Goal: Information Seeking & Learning: Learn about a topic

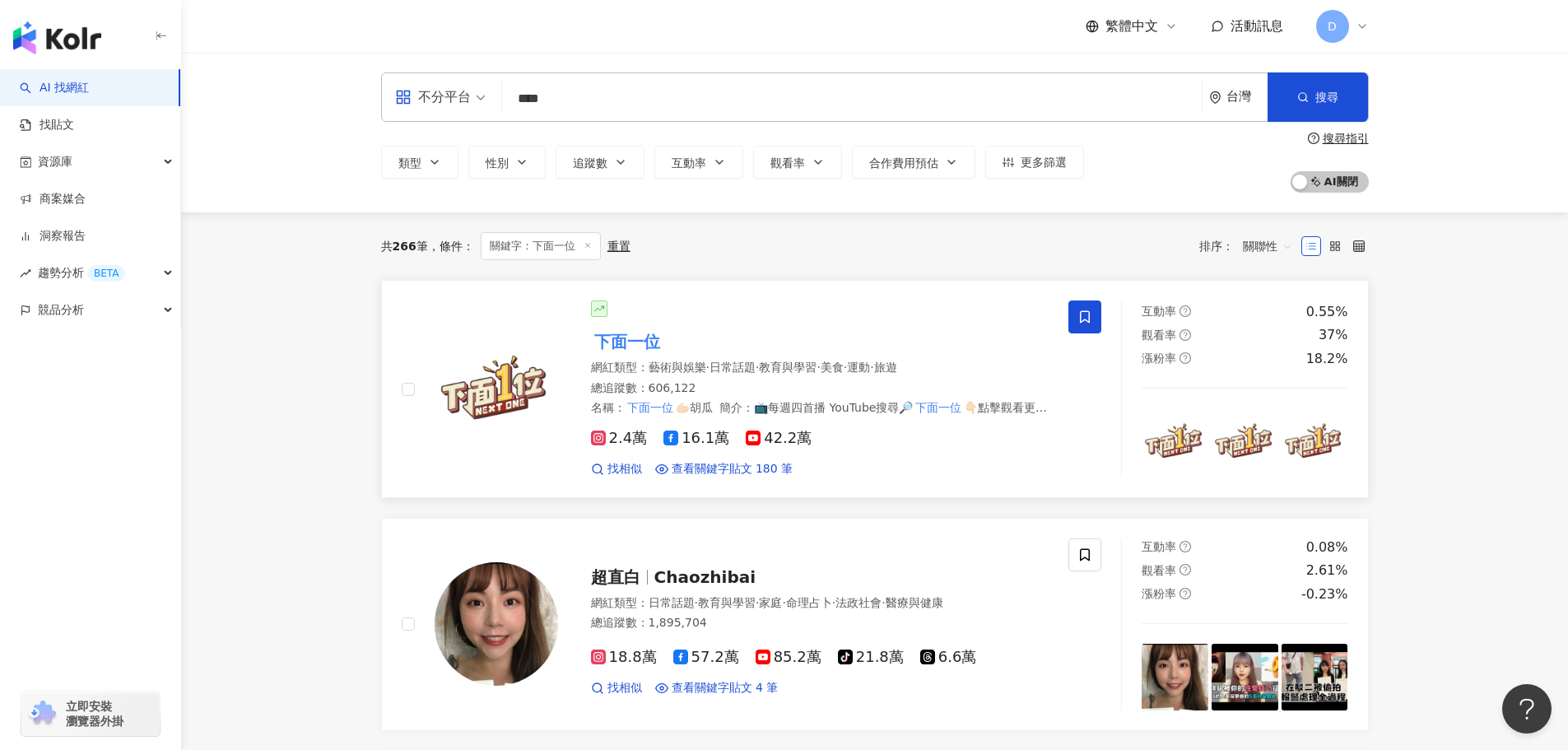
drag, startPoint x: 0, startPoint y: 0, endPoint x: 591, endPoint y: 348, distance: 685.8
click at [591, 348] on span "下面一位" at bounding box center [627, 342] width 73 height 26
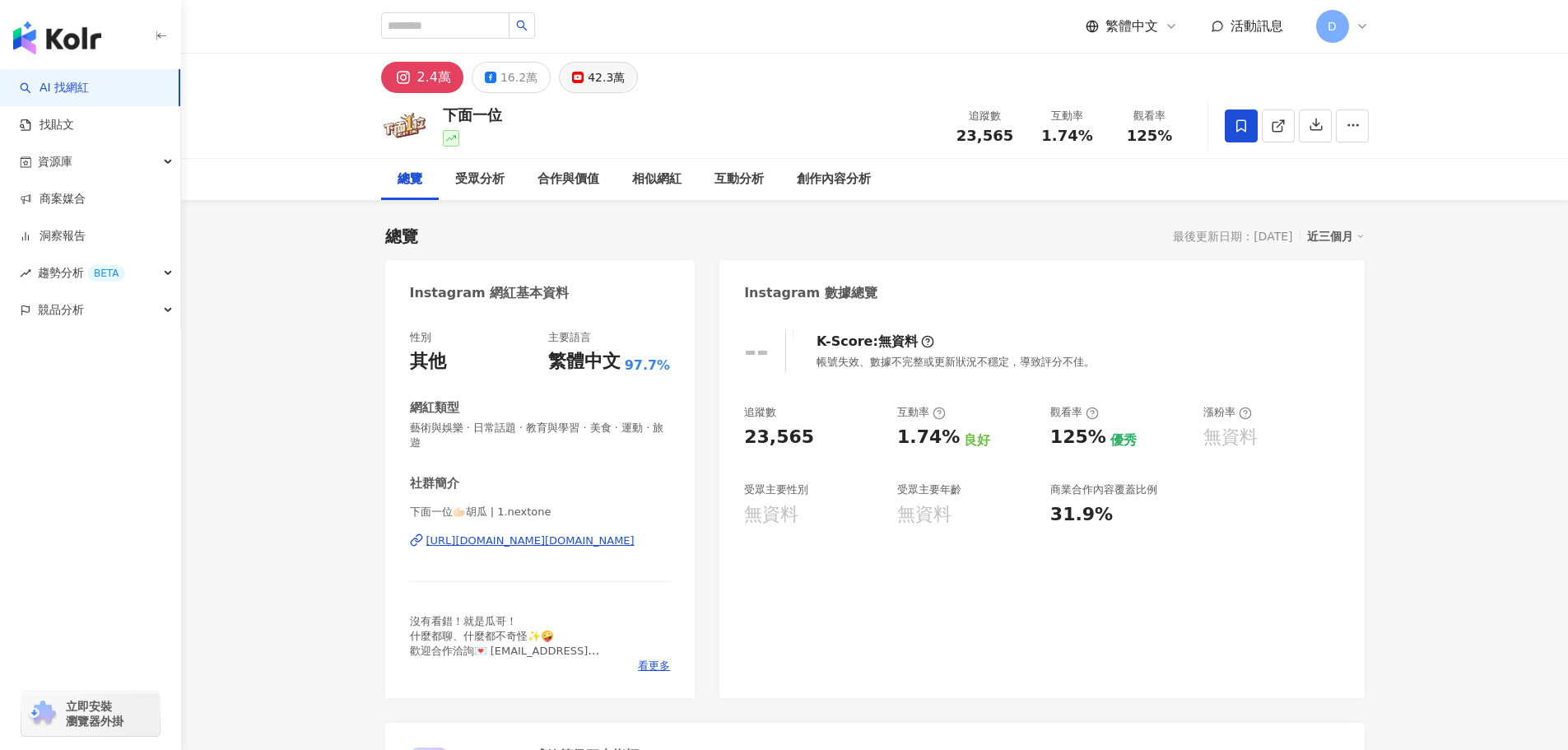
click at [594, 75] on div "42.3萬" at bounding box center [606, 77] width 37 height 23
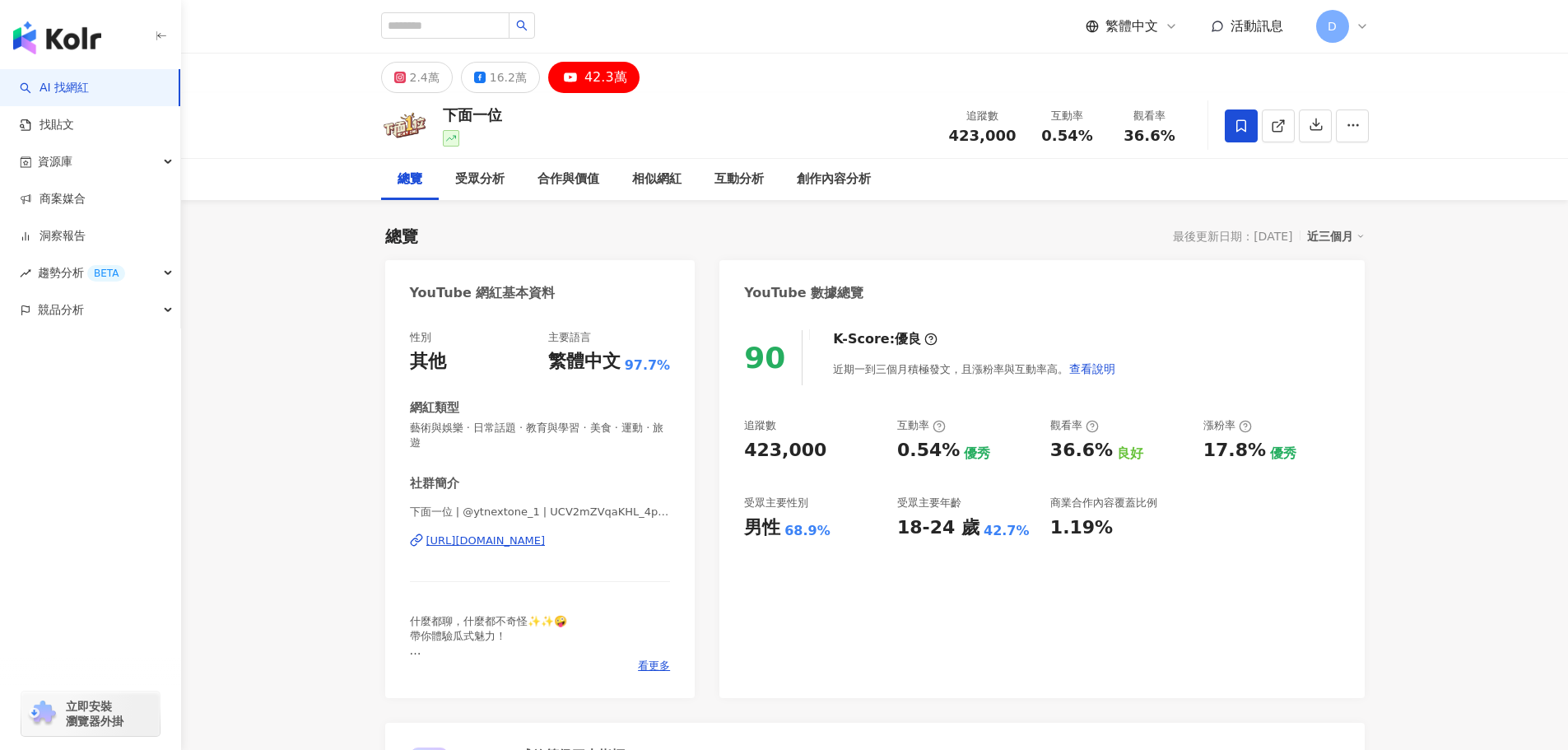
click at [546, 538] on div "[URL][DOMAIN_NAME]" at bounding box center [487, 540] width 120 height 15
